Goal: Transaction & Acquisition: Purchase product/service

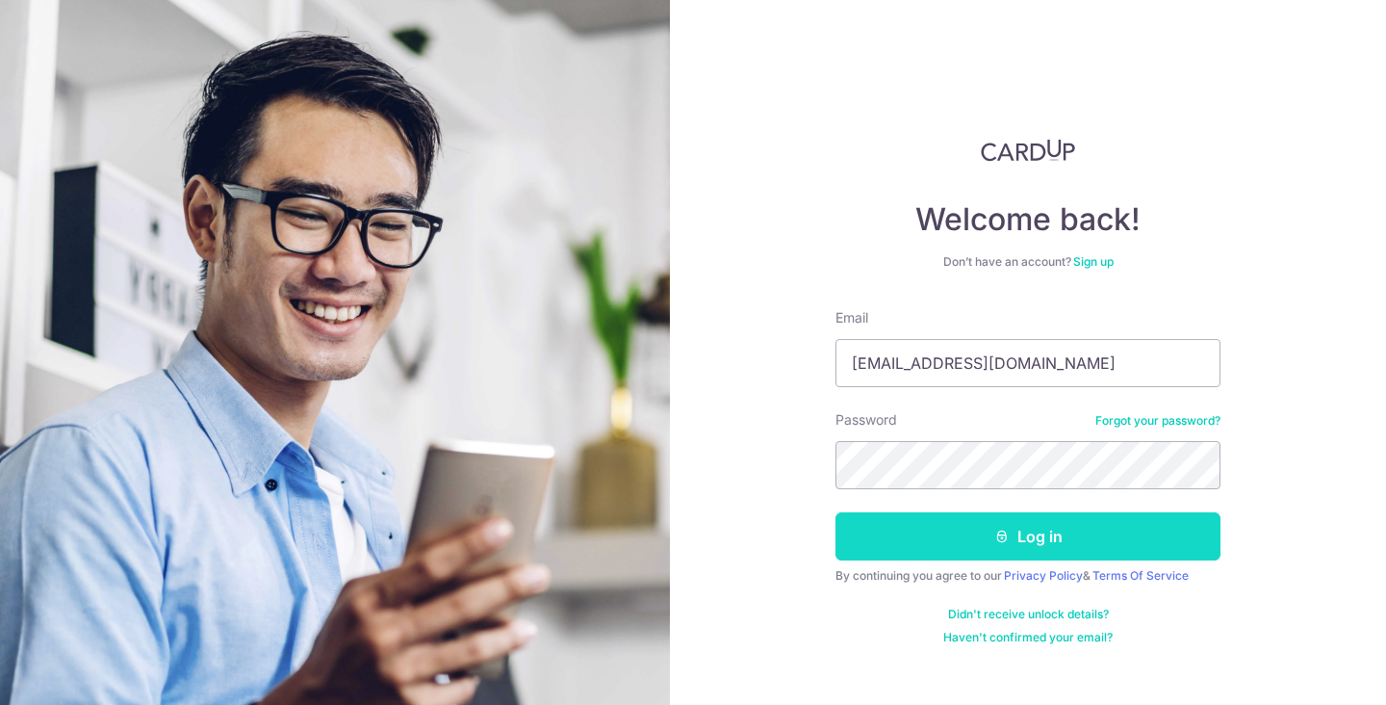
click at [1064, 532] on button "Log in" at bounding box center [1028, 536] width 385 height 48
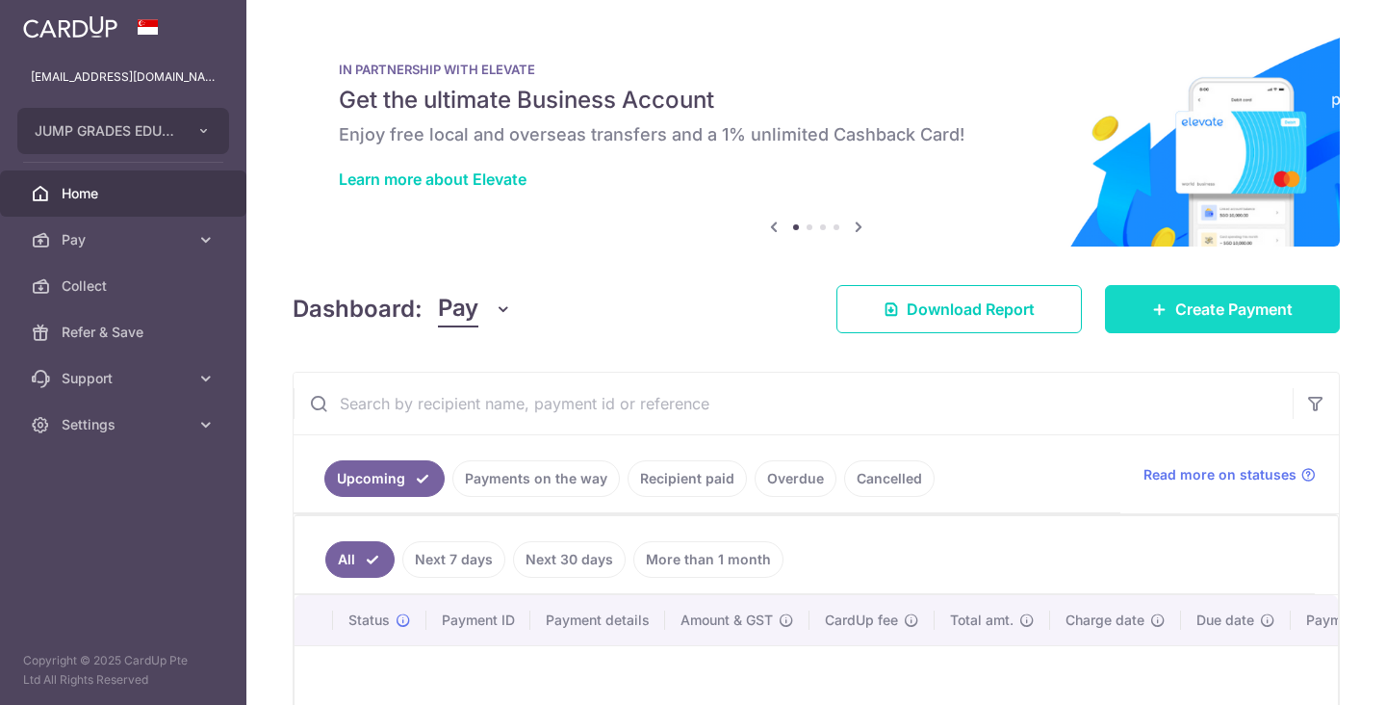
click at [1196, 298] on span "Create Payment" at bounding box center [1233, 308] width 117 height 23
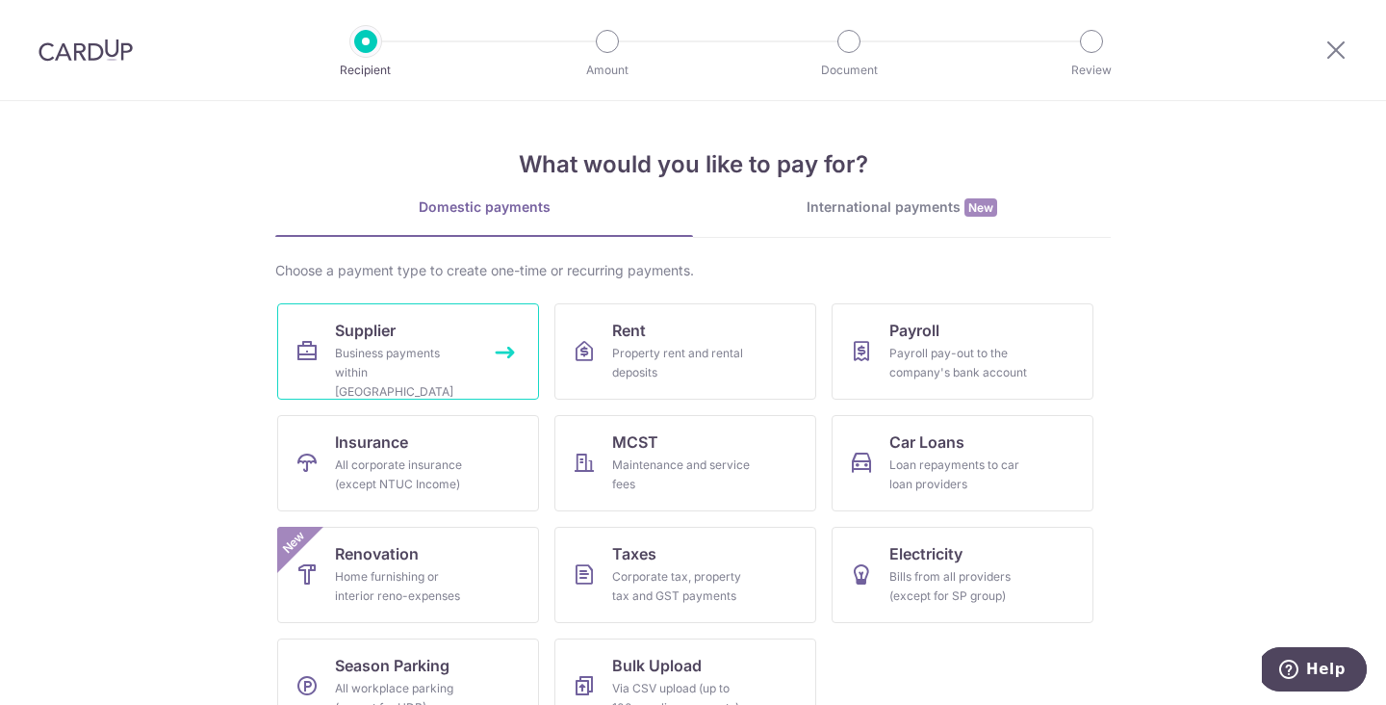
click at [405, 348] on div "Business payments within Singapore" at bounding box center [404, 373] width 139 height 58
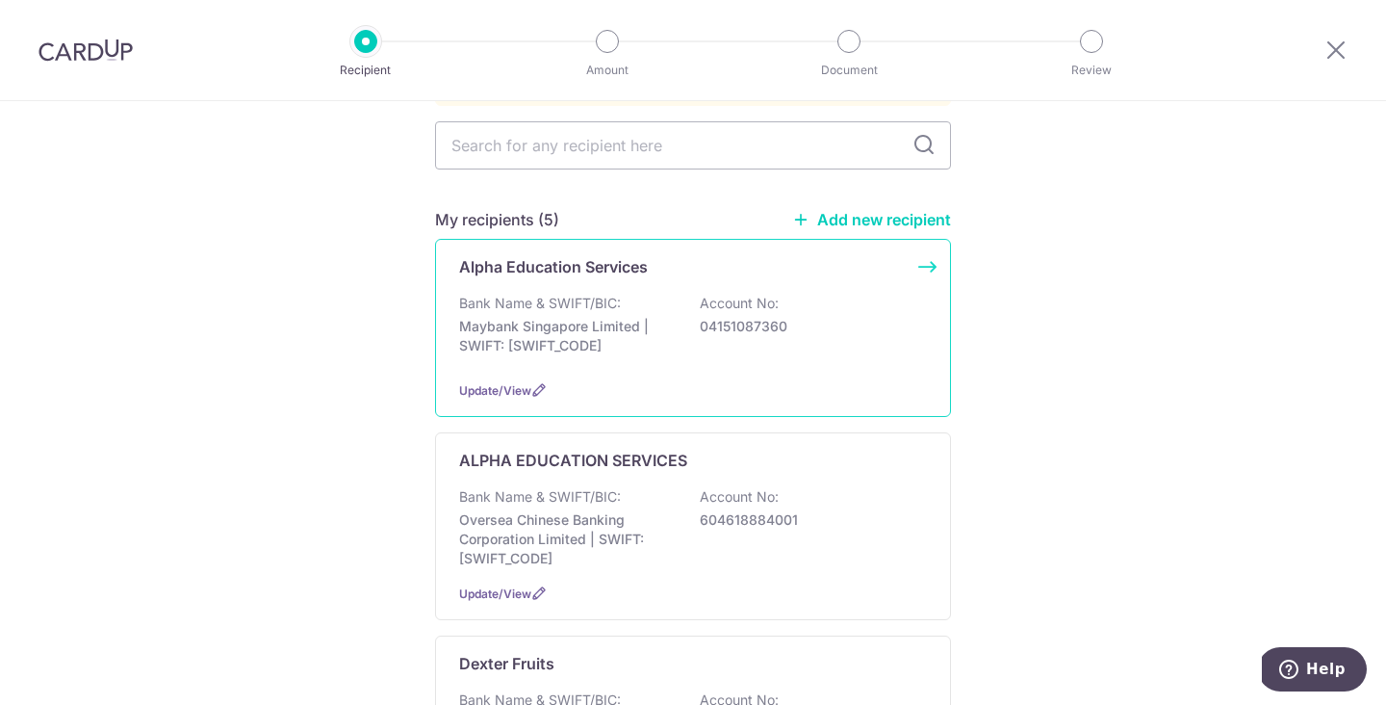
scroll to position [187, 0]
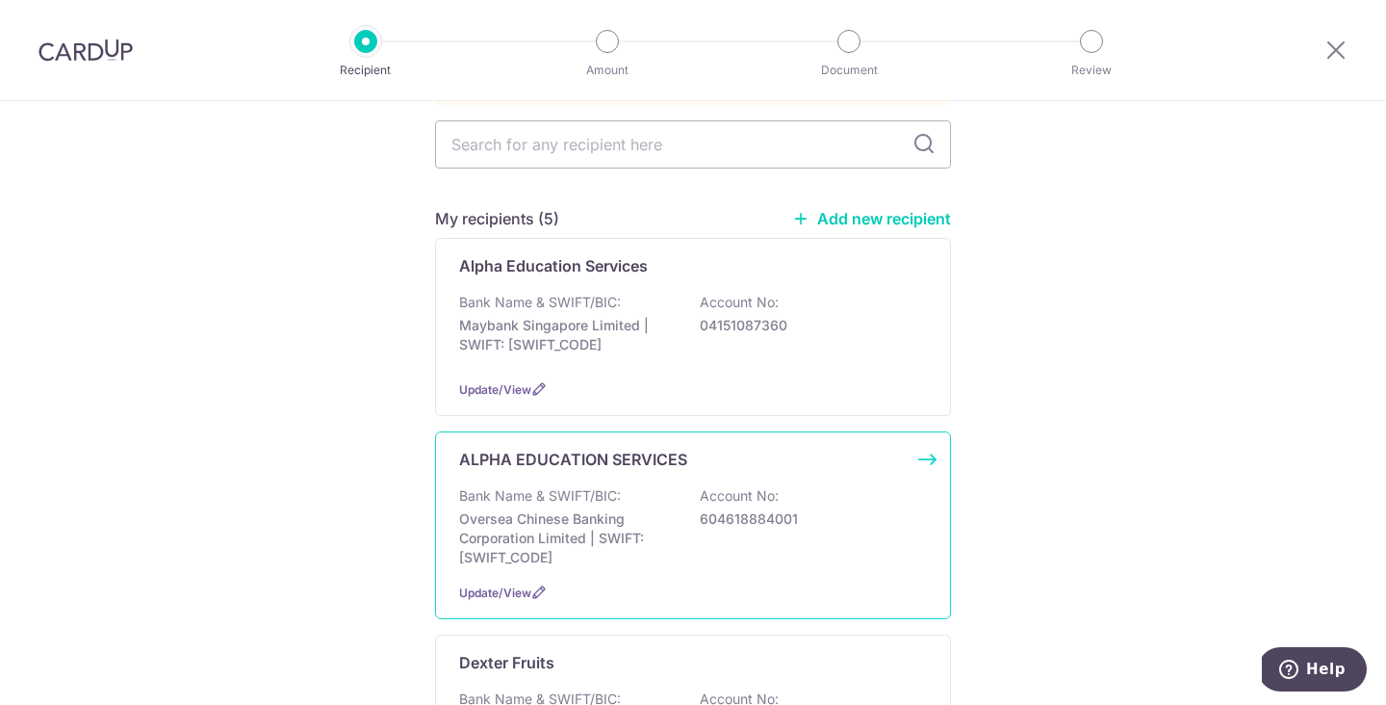
click at [928, 437] on div "ALPHA EDUCATION SERVICES Bank Name & SWIFT/BIC: Oversea Chinese Banking Corpora…" at bounding box center [693, 525] width 516 height 188
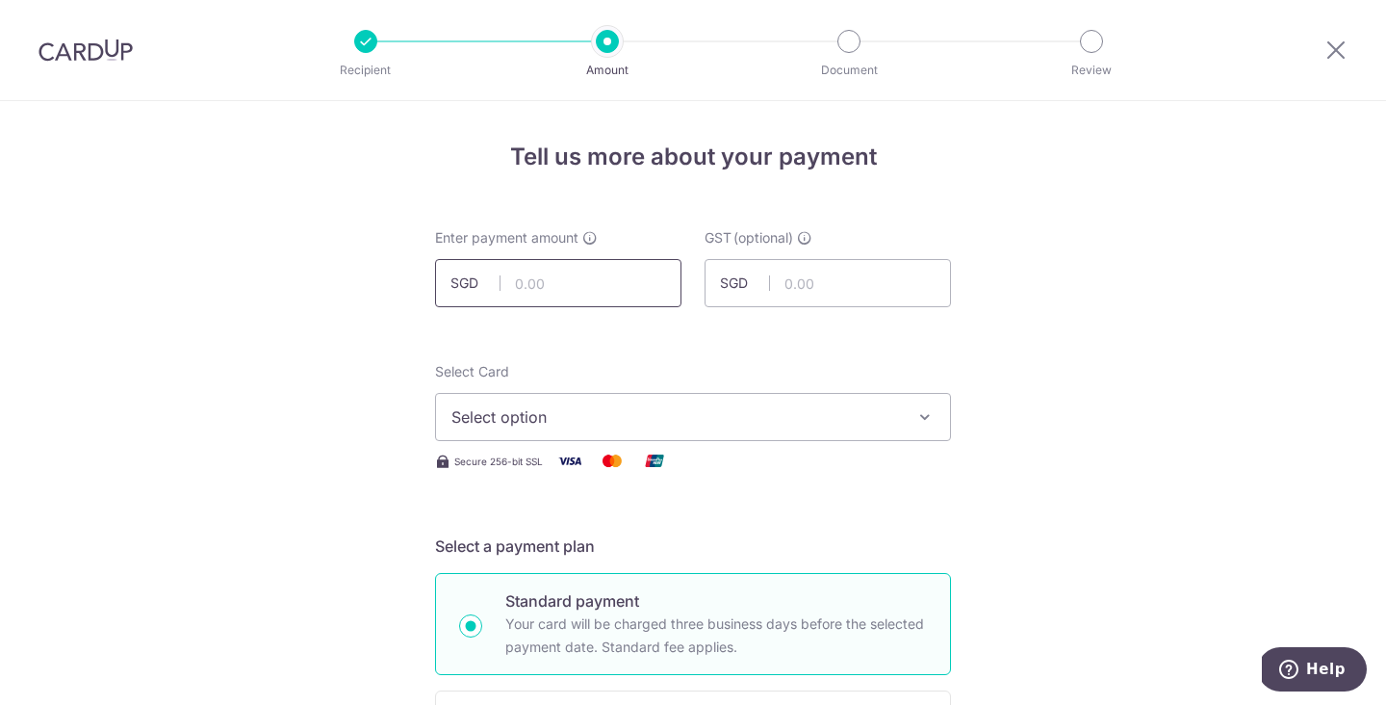
click at [582, 287] on input "text" at bounding box center [558, 283] width 246 height 48
type input "3,187.50"
click at [708, 417] on span "Select option" at bounding box center [675, 416] width 449 height 23
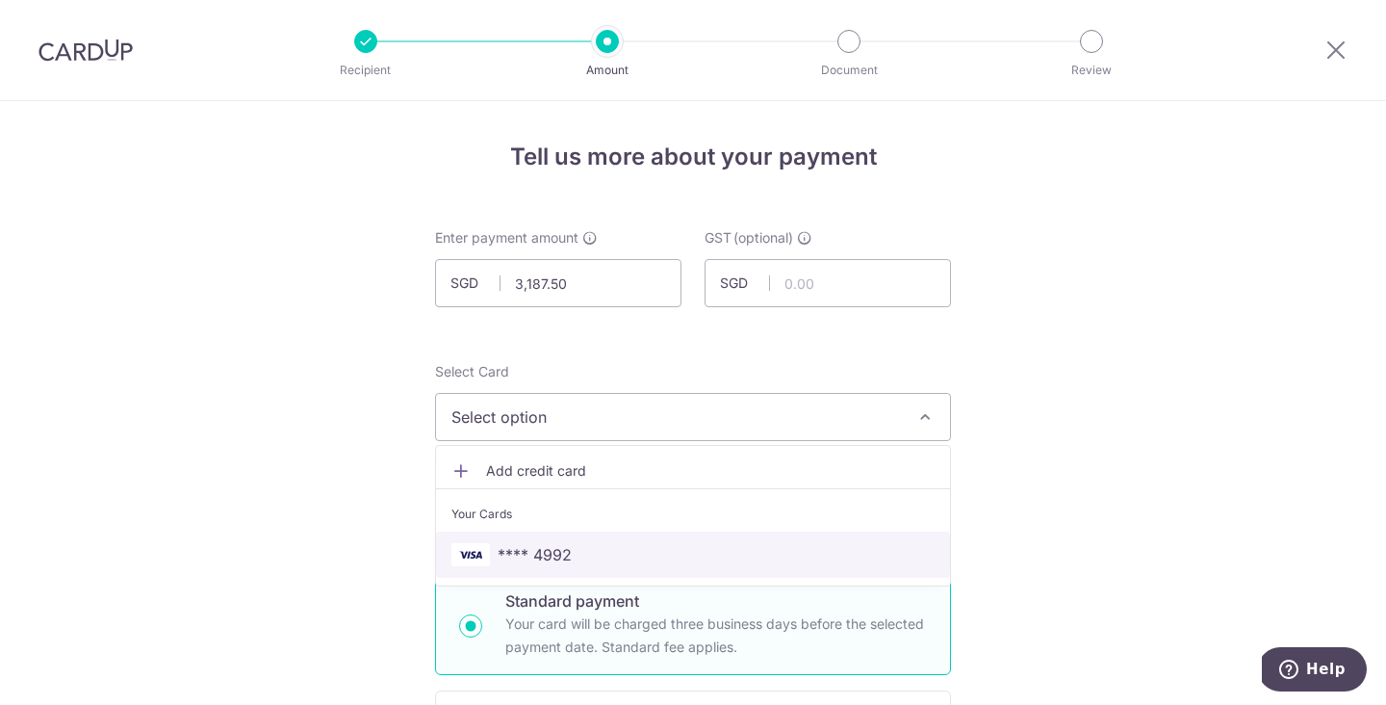
click at [670, 550] on span "**** 4992" at bounding box center [692, 554] width 483 height 23
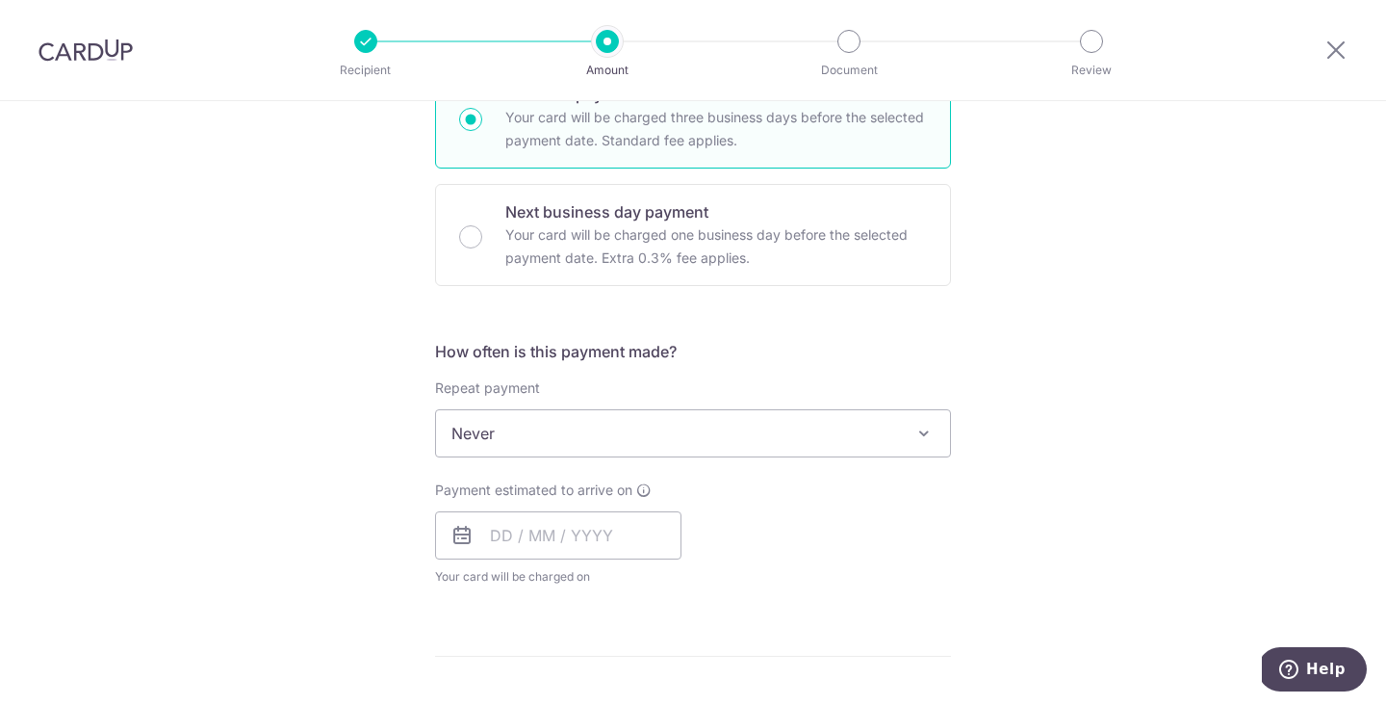
scroll to position [552, 0]
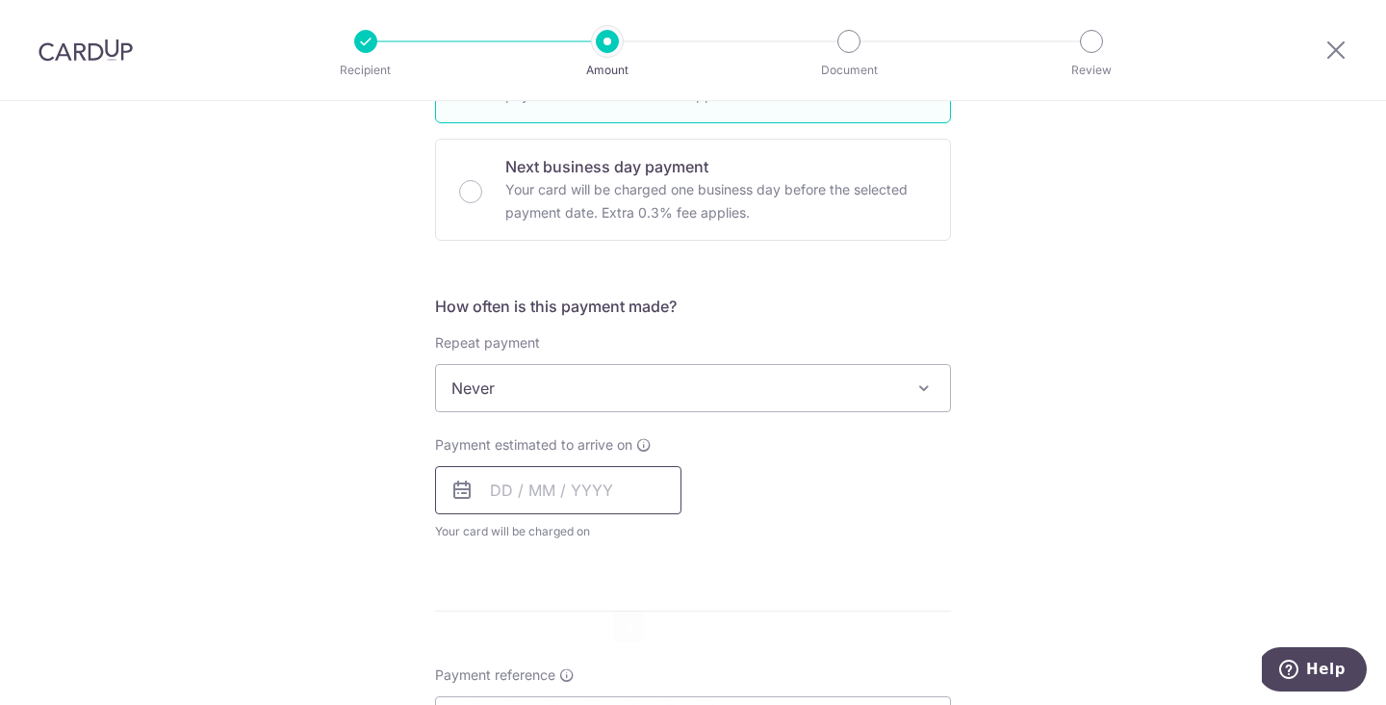
click at [532, 491] on input "text" at bounding box center [558, 490] width 246 height 48
click at [632, 621] on link "4" at bounding box center [628, 626] width 31 height 31
type input "[DATE]"
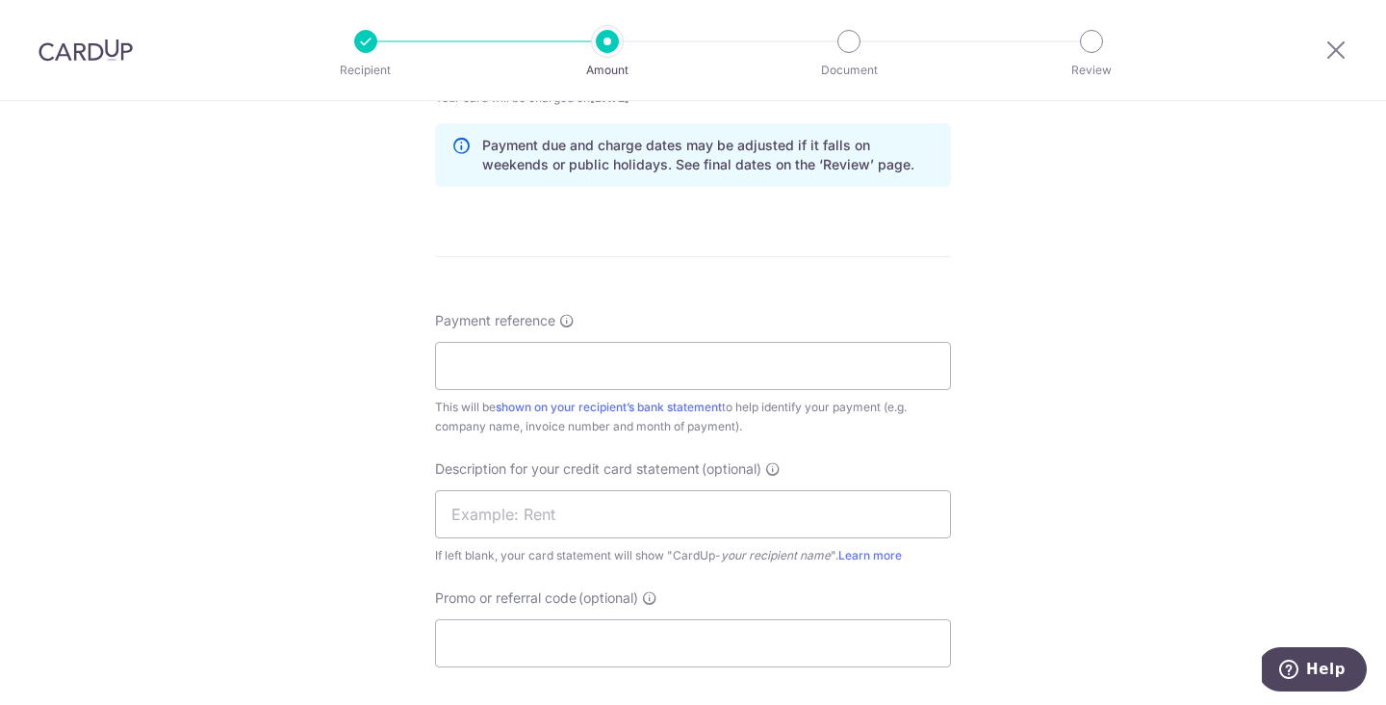
scroll to position [987, 0]
click at [834, 362] on input "Payment reference" at bounding box center [693, 364] width 516 height 48
type input "JUMP GRADES EDUCATION PTE LTD"
click at [731, 519] on input "text" at bounding box center [693, 512] width 516 height 48
type input "Joy Aug 2025"
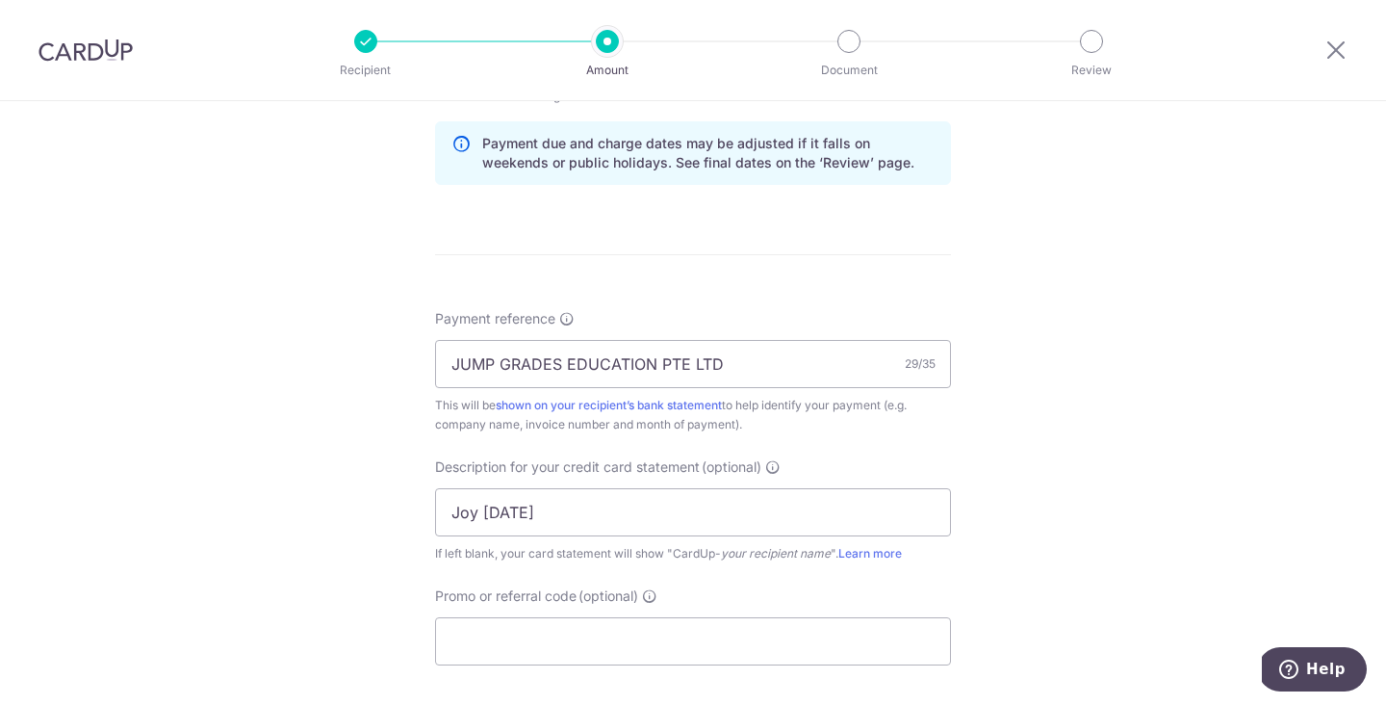
click at [1054, 495] on div "Tell us more about your payment Enter payment amount SGD 3,187.50 3187.50 GST (…" at bounding box center [693, 88] width 1386 height 1949
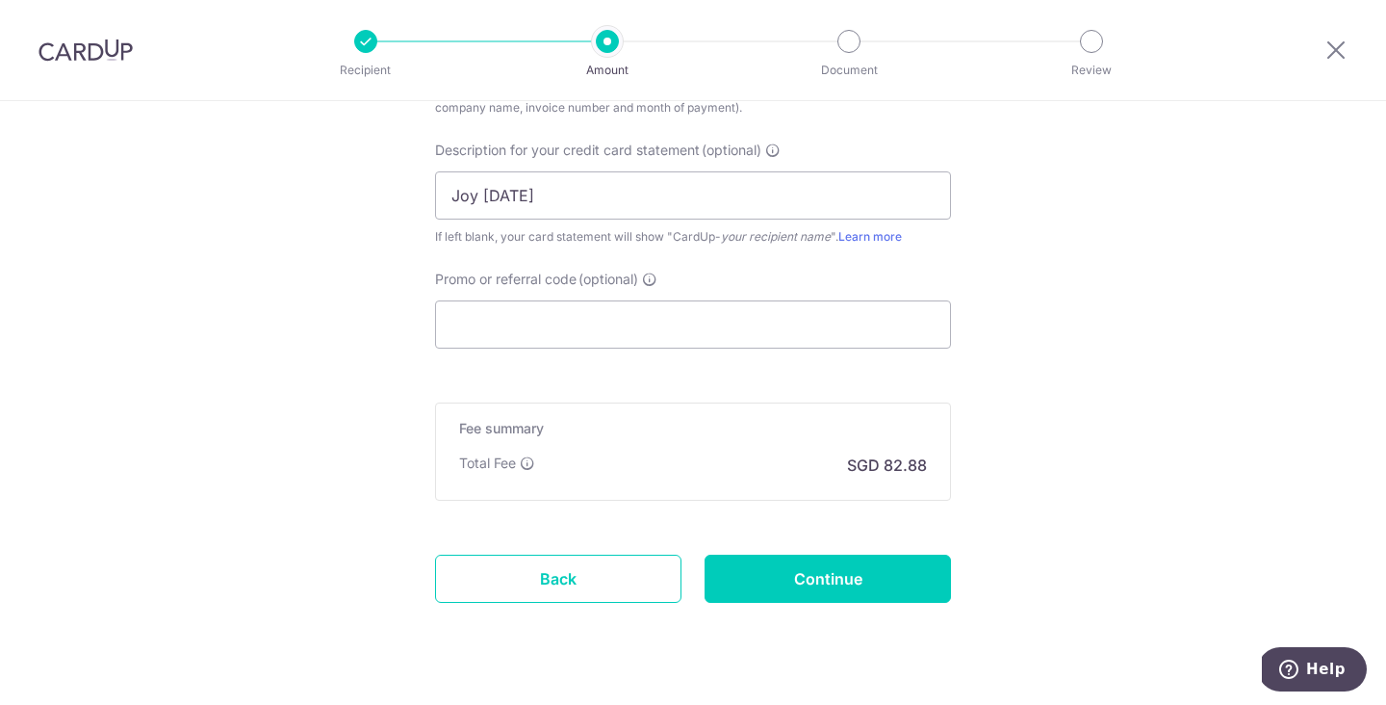
scroll to position [1346, 0]
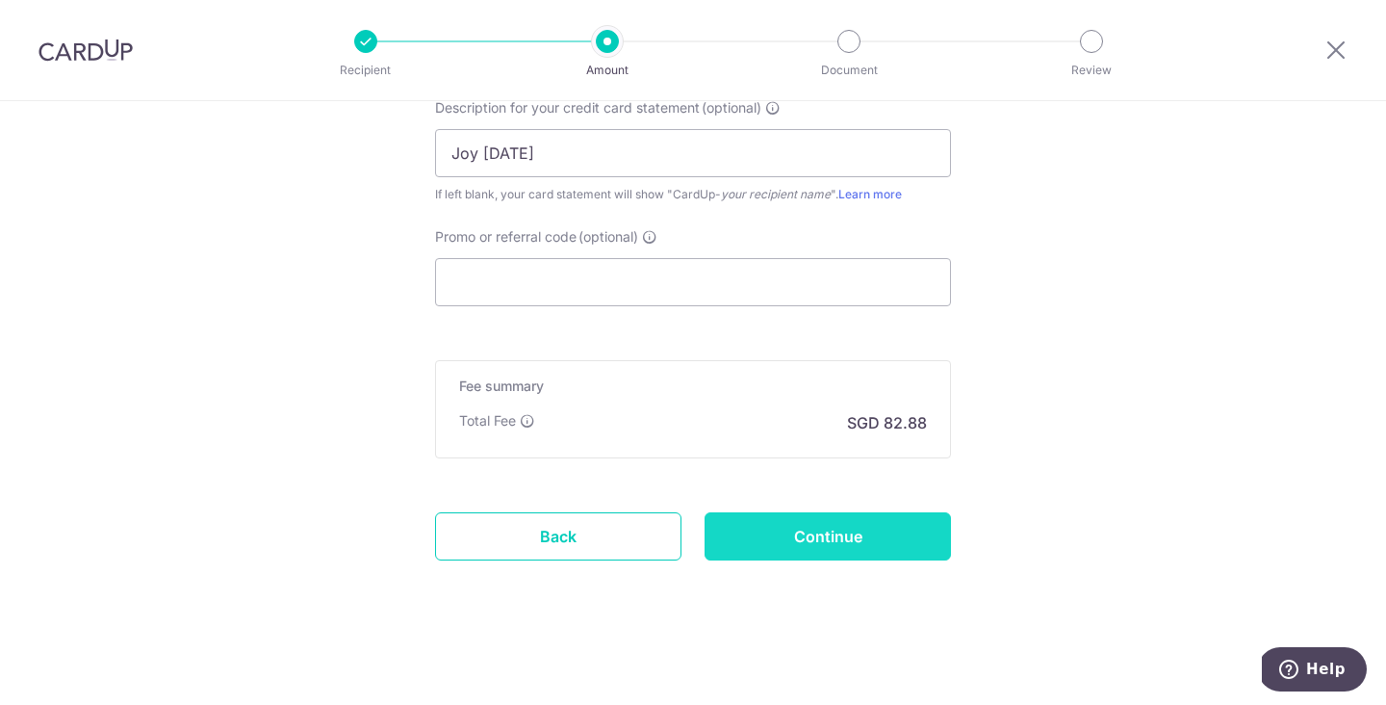
click at [858, 551] on input "Continue" at bounding box center [828, 536] width 246 height 48
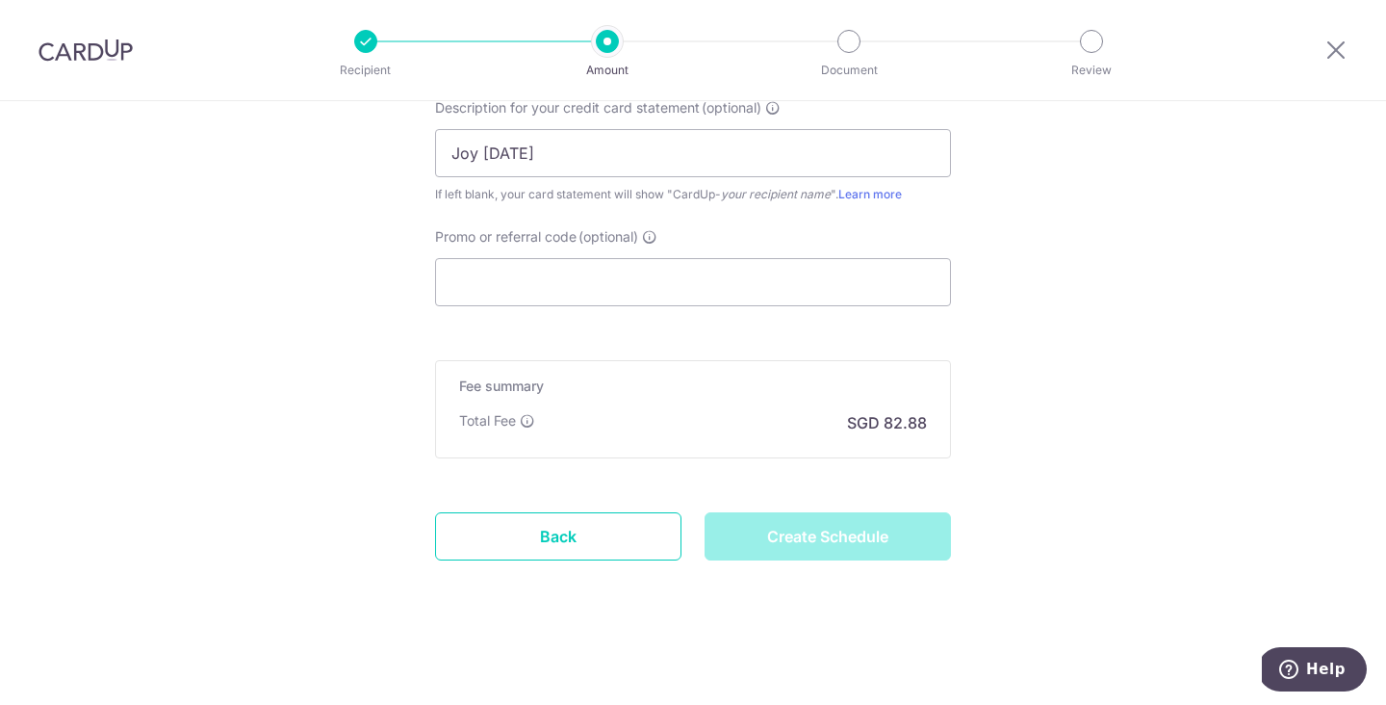
type input "Create Schedule"
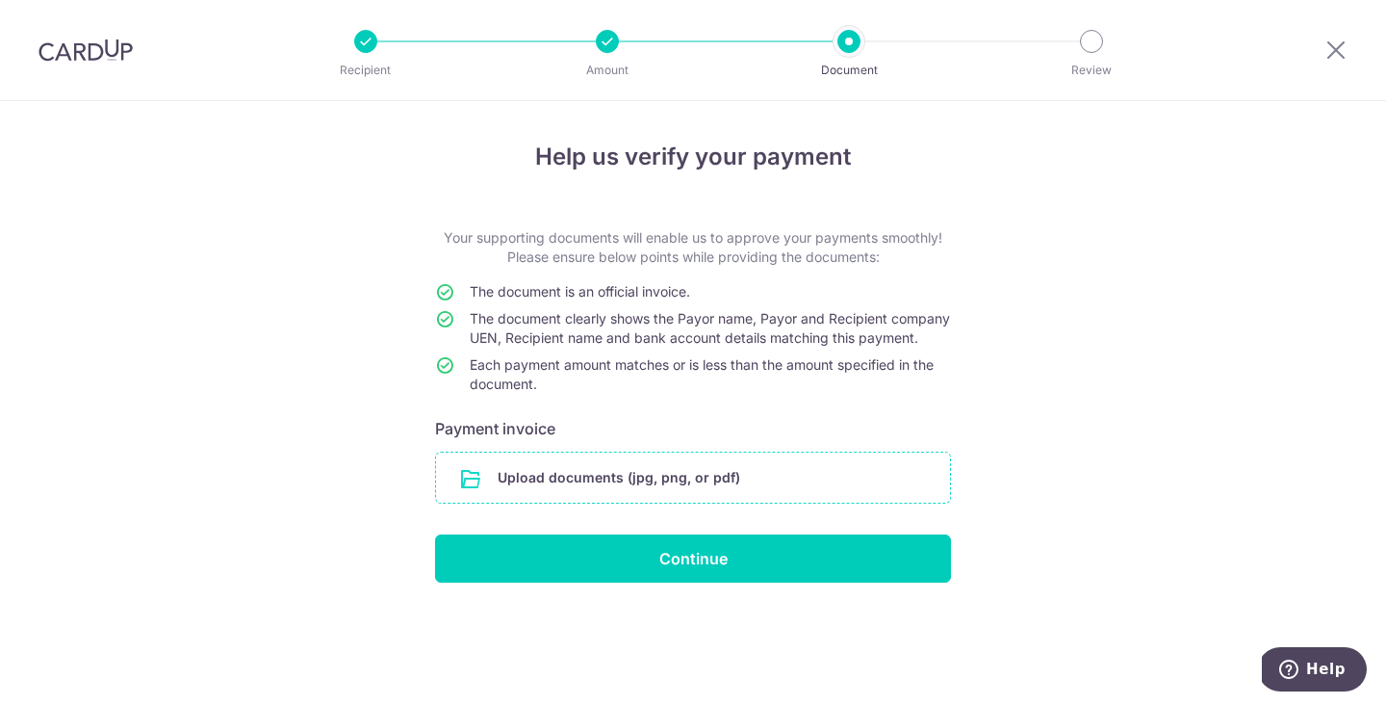
click at [711, 480] on input "file" at bounding box center [693, 477] width 514 height 50
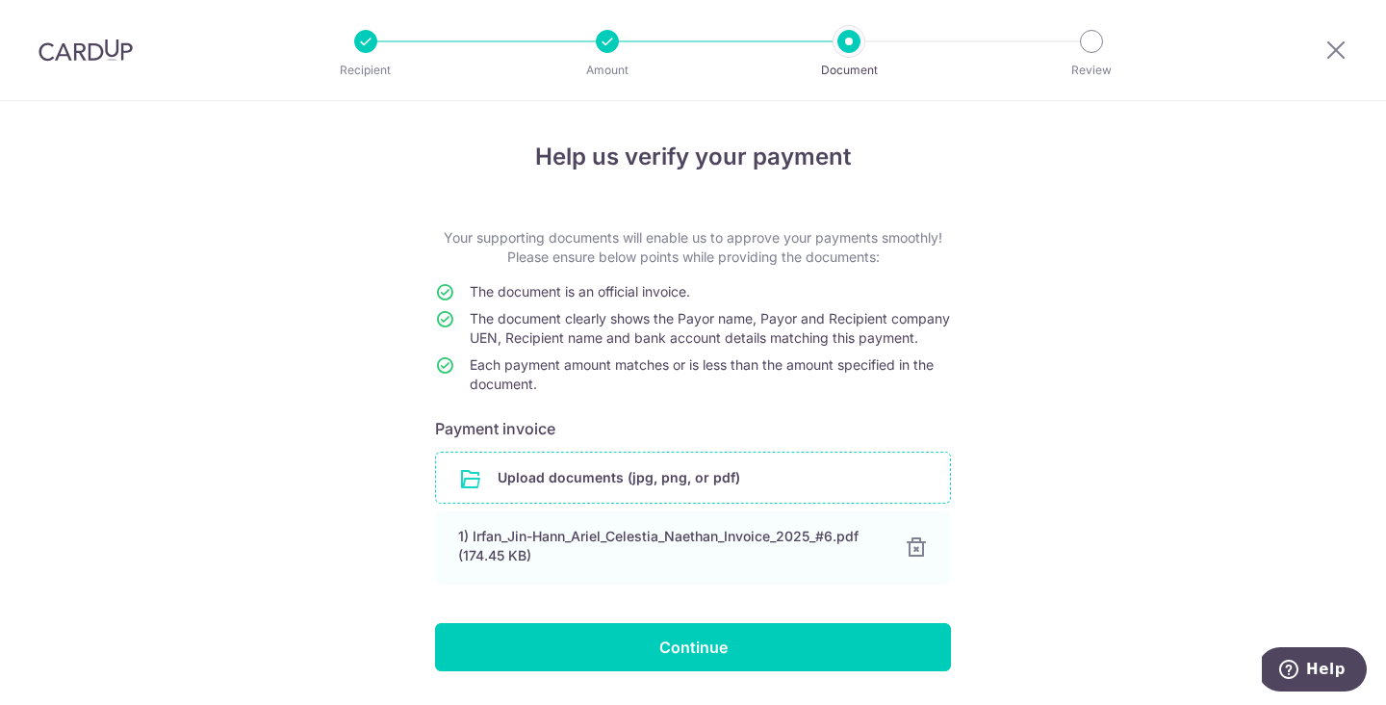
scroll to position [76, 0]
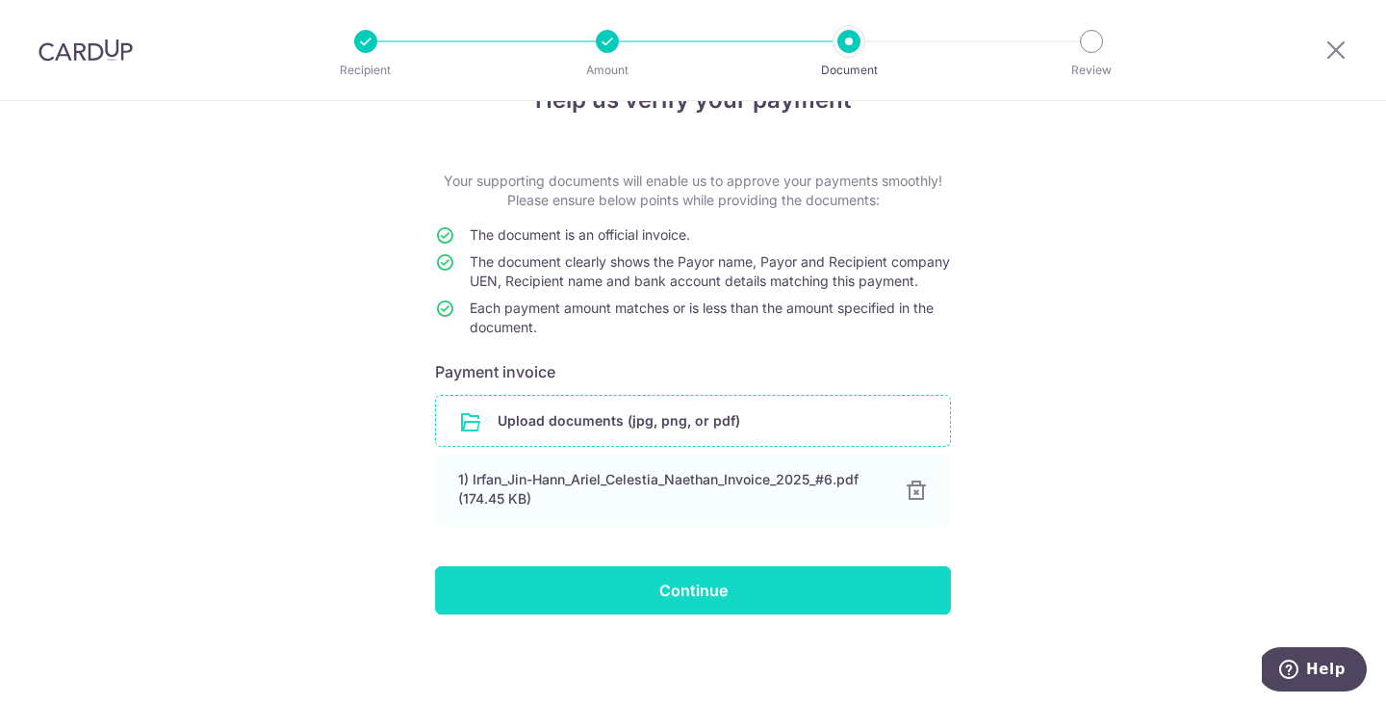
click at [695, 581] on input "Continue" at bounding box center [693, 590] width 516 height 48
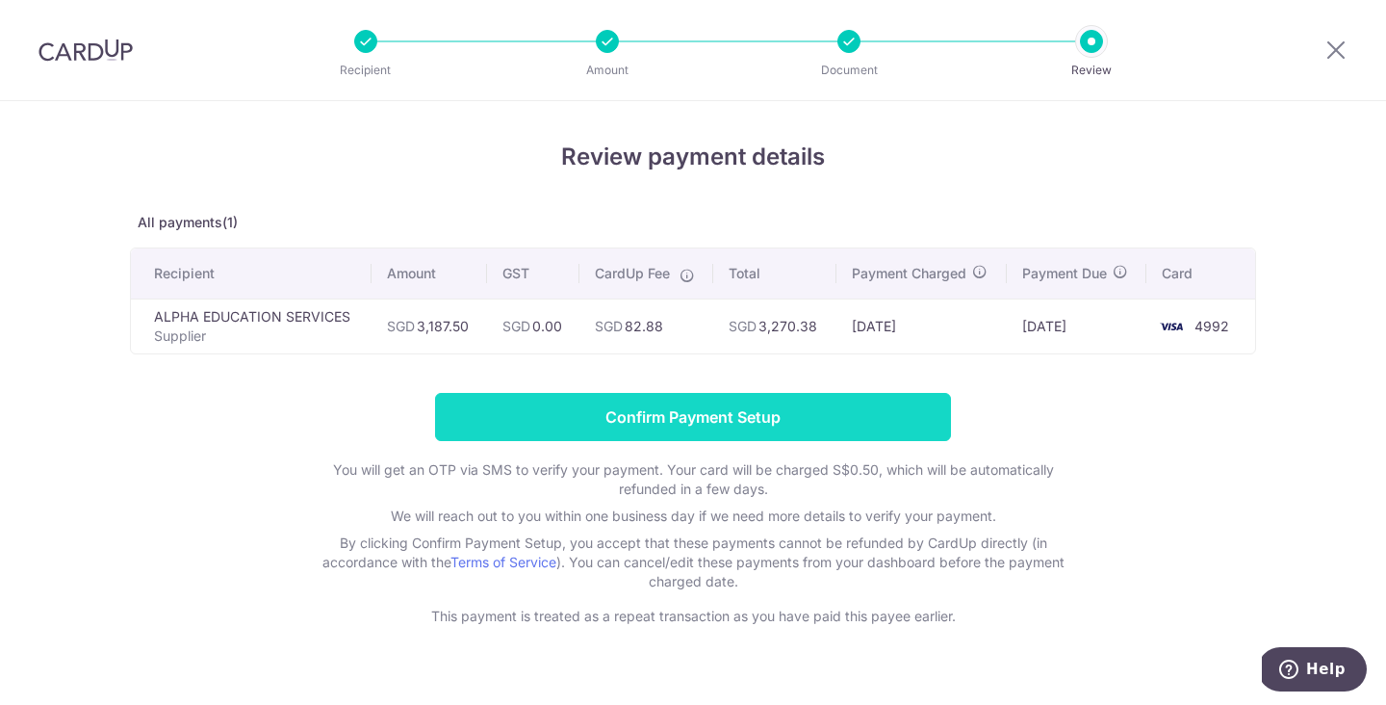
click at [676, 425] on input "Confirm Payment Setup" at bounding box center [693, 417] width 516 height 48
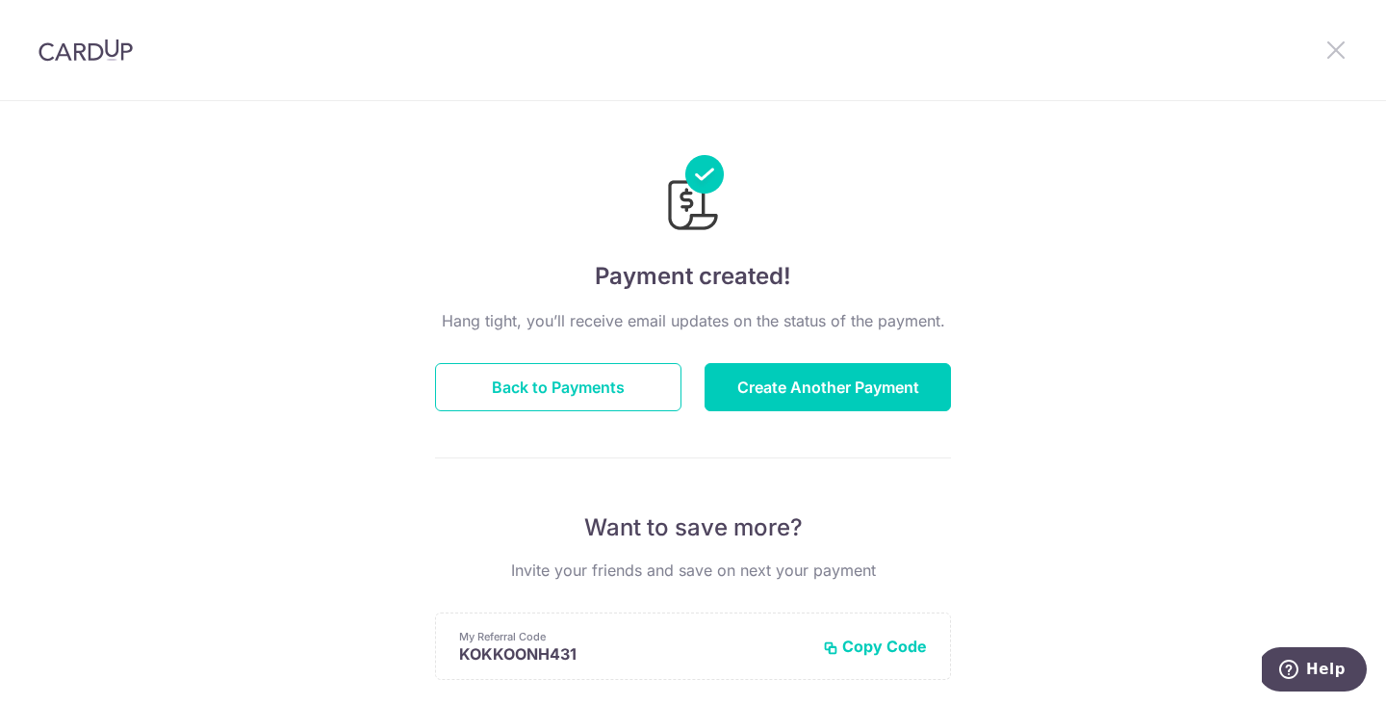
click at [1333, 42] on icon at bounding box center [1336, 50] width 23 height 24
